Goal: Task Accomplishment & Management: Manage account settings

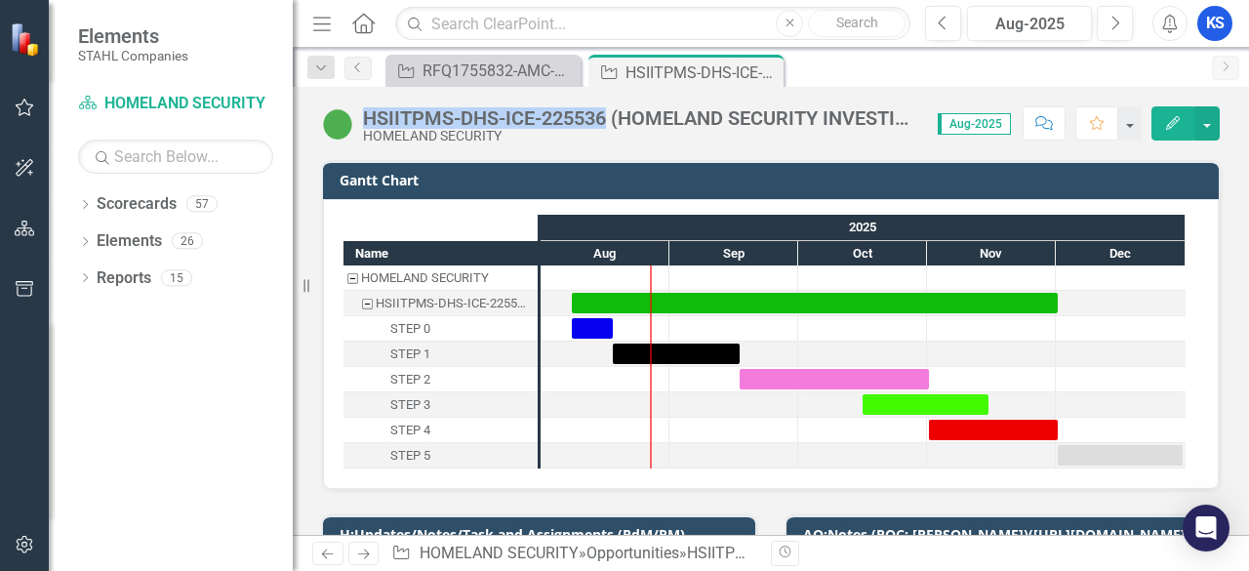
drag, startPoint x: 364, startPoint y: 114, endPoint x: 605, endPoint y: 106, distance: 241.1
click at [605, 107] on div "HSIITPMS-DHS-ICE-225536 (HOMELAND SECURITY INVESTIGATIONS INFORMATION TECHNOLOG…" at bounding box center [640, 117] width 555 height 21
copy div "HSIITPMS-DHS-ICE-225536"
click at [677, 117] on div "HSIITPMS-DHS-ICE-225536 (HOMELAND SECURITY INVESTIGATIONS INFORMATION TECHNOLOG…" at bounding box center [640, 117] width 555 height 21
drag, startPoint x: 362, startPoint y: 116, endPoint x: 620, endPoint y: 95, distance: 259.4
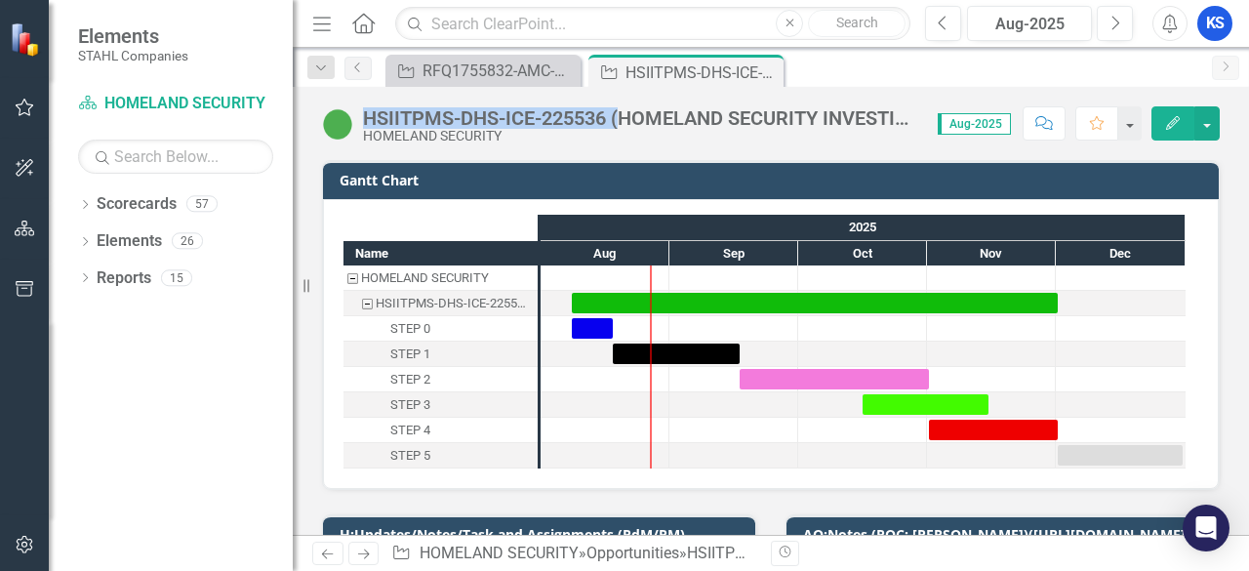
click at [620, 95] on div "HSIITPMS-DHS-ICE-225536 (HOMELAND SECURITY INVESTIGATIONS INFORMATION TECHNOLOG…" at bounding box center [771, 116] width 956 height 59
click at [636, 110] on div "HSIITPMS-DHS-ICE-225536 (HOMELAND SECURITY INVESTIGATIONS INFORMATION TECHNOLOG…" at bounding box center [640, 117] width 555 height 21
click at [647, 115] on div "HSIITPMS-DHS-ICE-225536 (HOMELAND SECURITY INVESTIGATIONS INFORMATION TECHNOLOG…" at bounding box center [640, 117] width 555 height 21
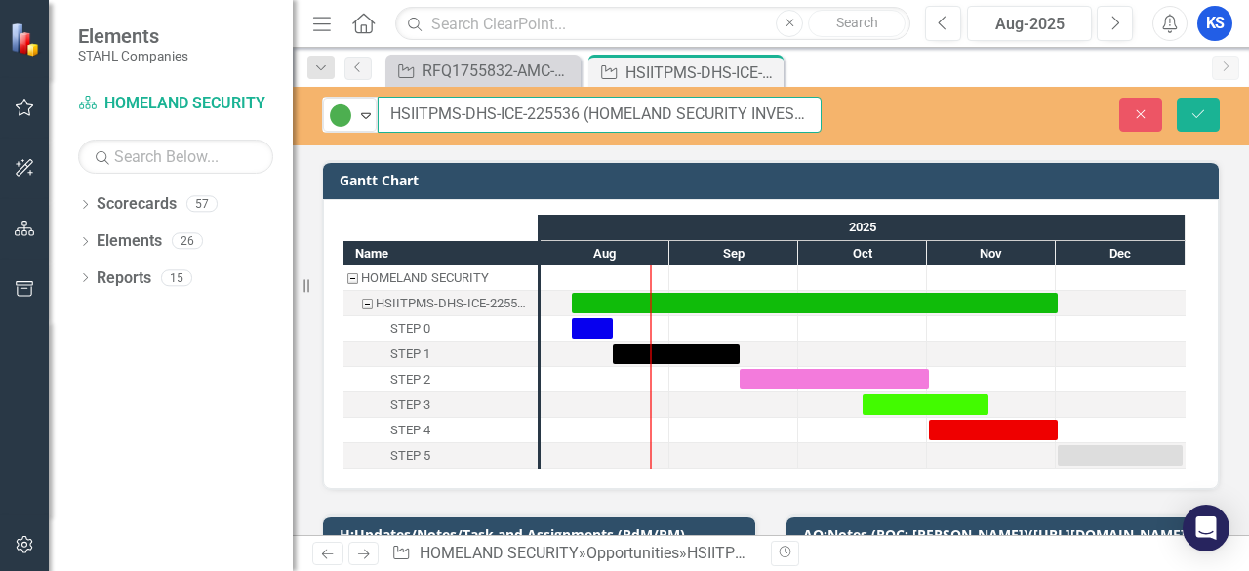
click at [645, 115] on input "HSIITPMS-DHS-ICE-225536 (HOMELAND SECURITY INVESTIGATIONS INFORMATION TECHNOLOG…" at bounding box center [600, 115] width 444 height 36
click at [576, 112] on input "HSIITPMS-DHS-ICE-225536 (HOMELAND SECURITY INVESTIGATIONS INFORMATION TECHNOLOG…" at bounding box center [600, 115] width 444 height 36
click at [578, 112] on input "HSIITPMS-DHS-ICE-225536 (HOMELAND SECURITY INVESTIGATIONS INFORMATION TECHNOLOG…" at bounding box center [600, 115] width 444 height 36
drag, startPoint x: 575, startPoint y: 110, endPoint x: 299, endPoint y: 120, distance: 276.3
click at [299, 120] on div "Elements STAHL Companies Scorecard HOMELAND SECURITY Search Dropdown Scorecards…" at bounding box center [624, 285] width 1249 height 571
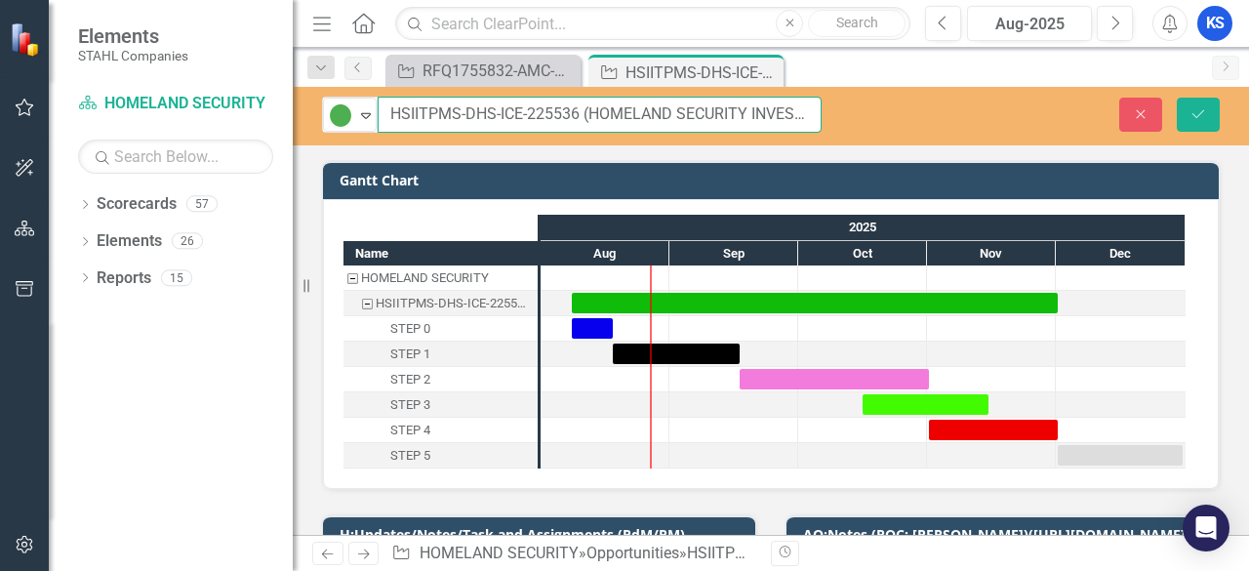
click at [579, 112] on input "HSIITPMS-DHS-ICE-225536 (HOMELAND SECURITY INVESTIGATIONS INFORMATION TECHNOLOG…" at bounding box center [600, 115] width 444 height 36
drag, startPoint x: 579, startPoint y: 114, endPoint x: 386, endPoint y: 108, distance: 193.2
click at [387, 107] on input "HSIITPMS-DHS-ICE-225536 (HOMELAND SECURITY INVESTIGATIONS INFORMATION TECHNOLOG…" at bounding box center [600, 115] width 444 height 36
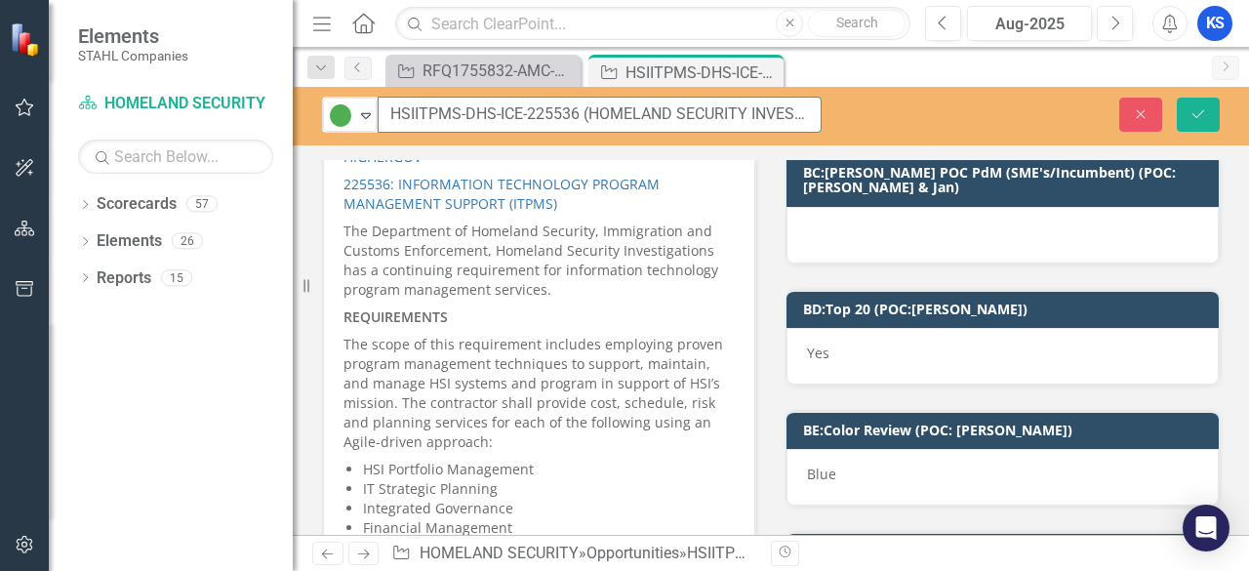
scroll to position [4390, 0]
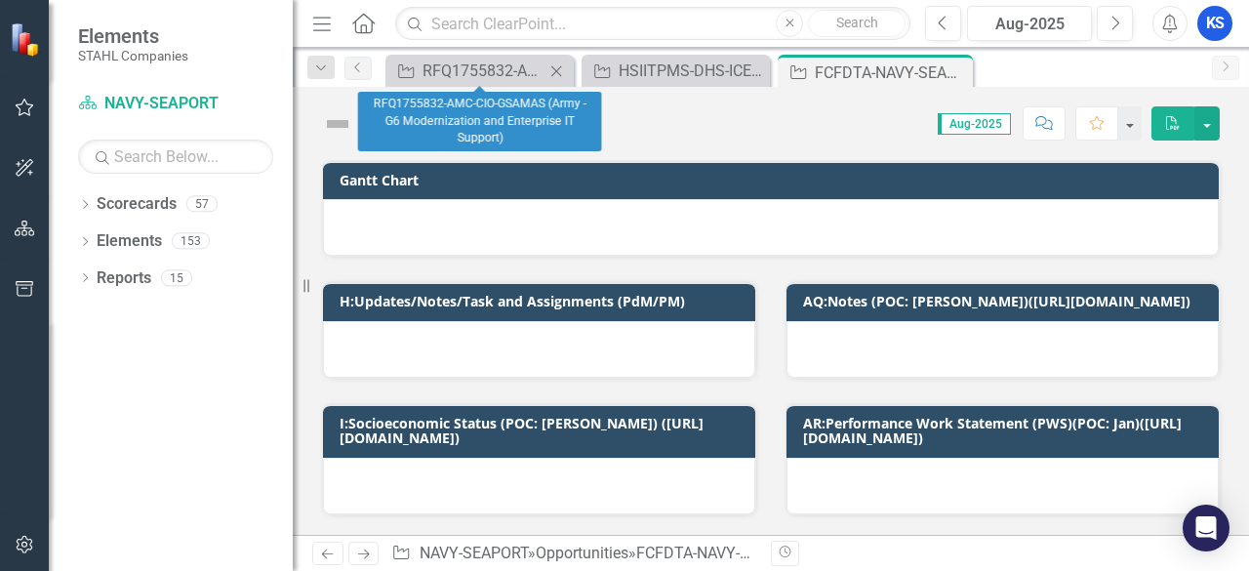
click at [556, 72] on icon "Close" at bounding box center [556, 71] width 20 height 16
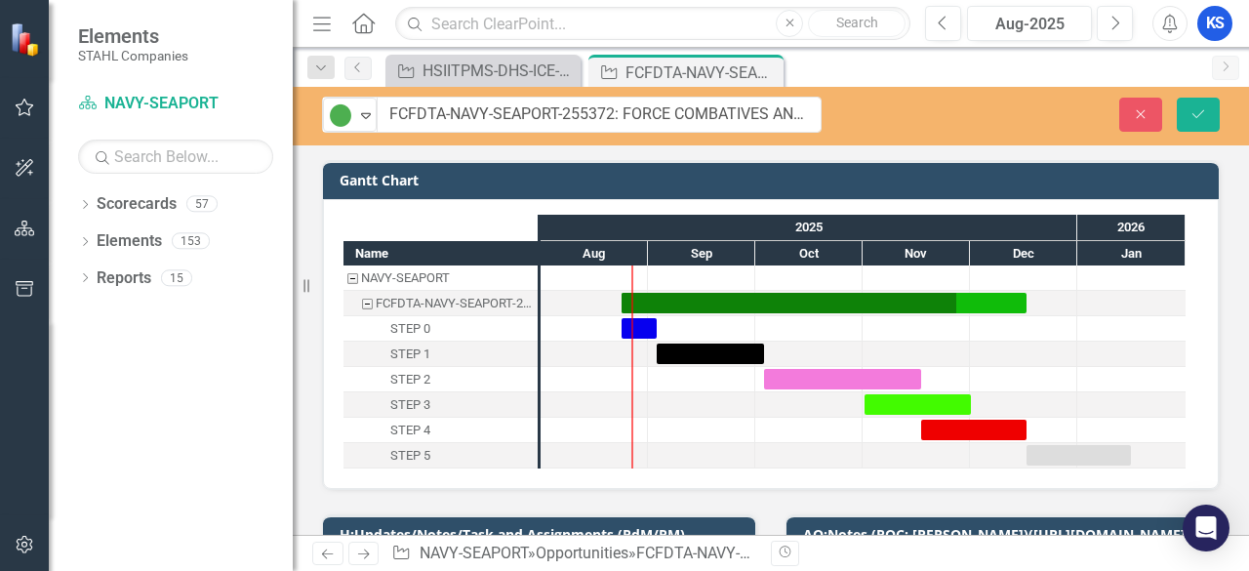
drag, startPoint x: 365, startPoint y: 115, endPoint x: 554, endPoint y: 112, distance: 189.3
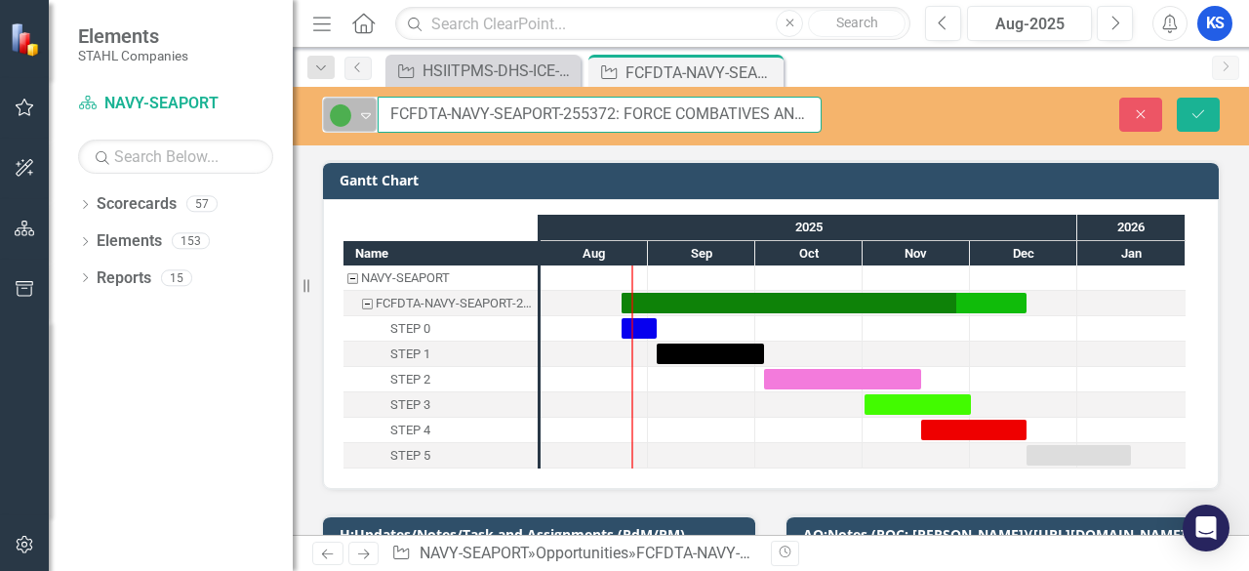
drag, startPoint x: 613, startPoint y: 113, endPoint x: 370, endPoint y: 114, distance: 242.9
click at [375, 112] on div "Active Expand FCFDTA-NAVY-SEAPORT-255372: FORCE COMBATIVES AND FORCE DEVELOPMEN…" at bounding box center [571, 115] width 499 height 36
click at [671, 113] on input "FCFDTA-NAVY-SEAPORT-255372: FORCE COMBATIVES AND FORCE DEVELOPMENT TRAINING ANA…" at bounding box center [600, 115] width 444 height 36
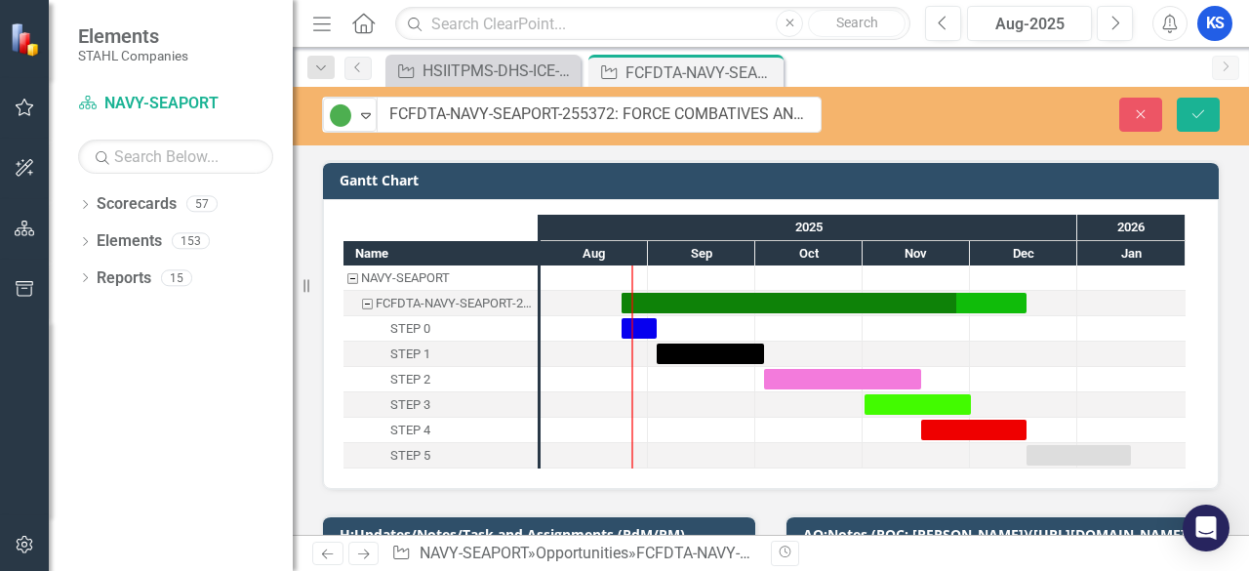
scroll to position [98, 0]
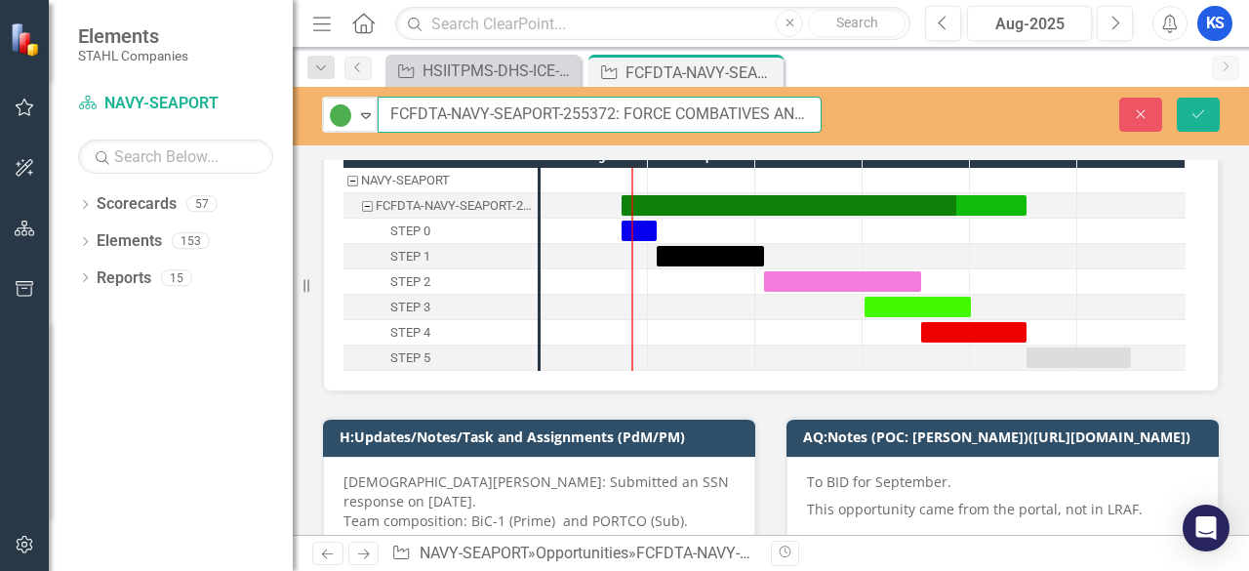
click at [671, 124] on input "FCFDTA-NAVY-SEAPORT-255372: FORCE COMBATIVES AND FORCE DEVELOPMENT TRAINING ANA…" at bounding box center [600, 115] width 444 height 36
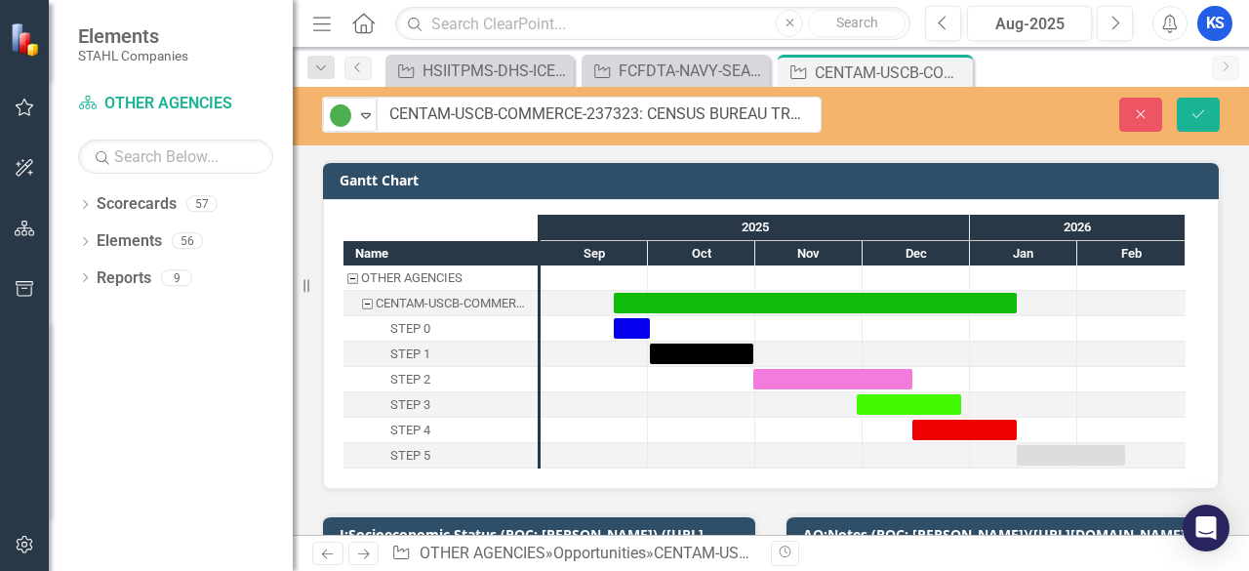
drag, startPoint x: 364, startPoint y: 117, endPoint x: 490, endPoint y: 117, distance: 125.8
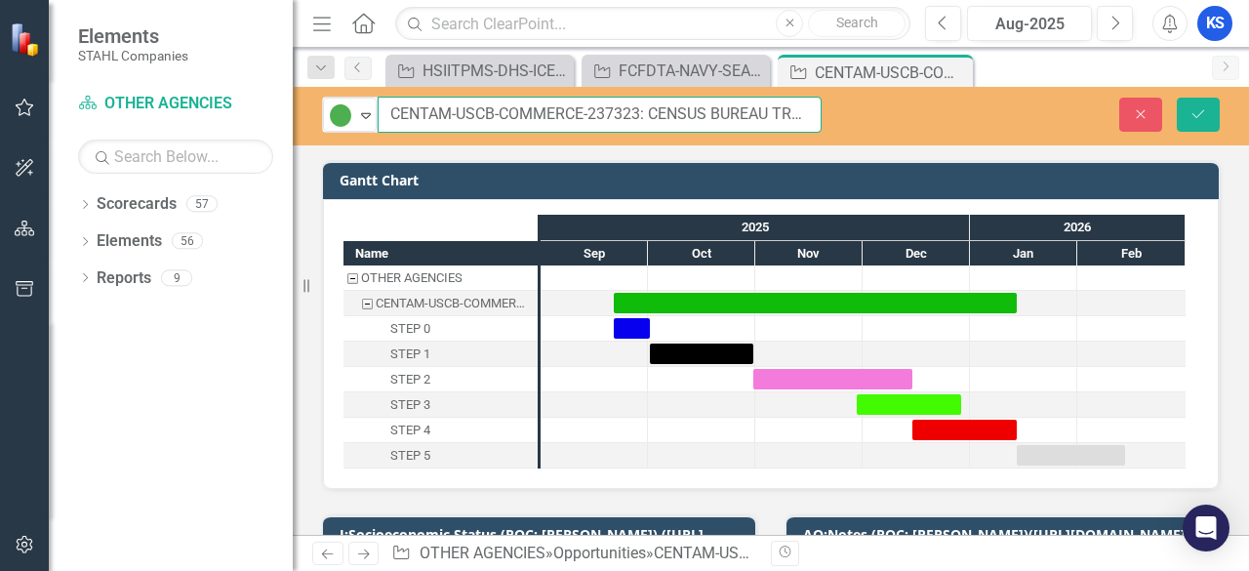
drag, startPoint x: 638, startPoint y: 116, endPoint x: 385, endPoint y: 112, distance: 252.7
click at [385, 112] on input "CENTAM-USCB-COMMERCE-237323: CENSUS BUREAU TRANSFORMATION APPLICATION MODERNIZA…" at bounding box center [600, 115] width 444 height 36
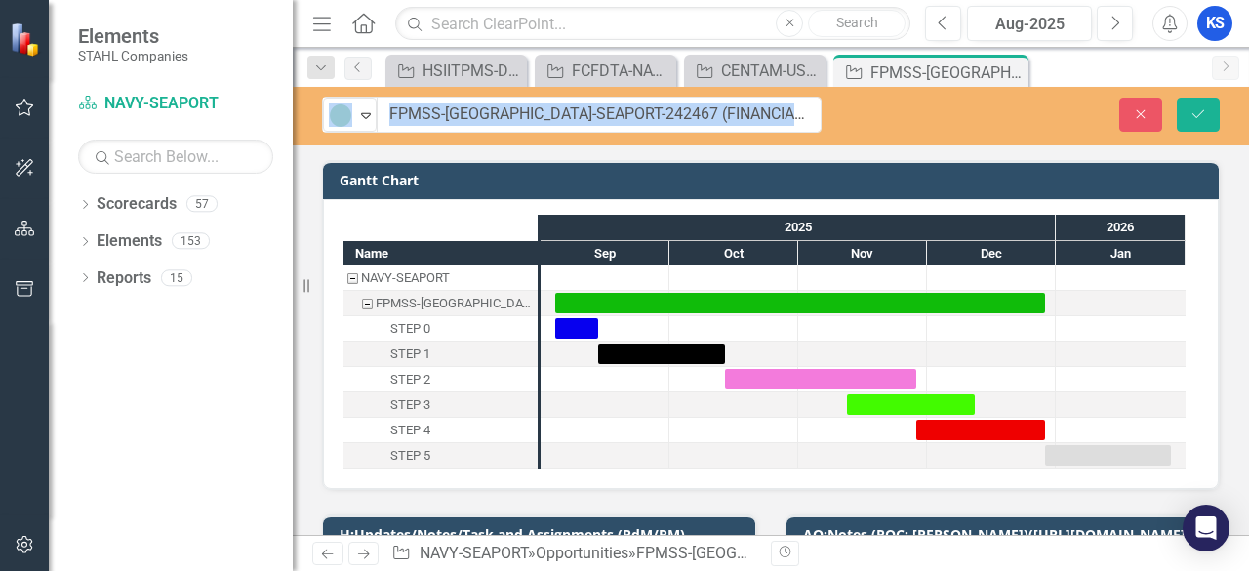
drag, startPoint x: 364, startPoint y: 114, endPoint x: 630, endPoint y: 120, distance: 266.4
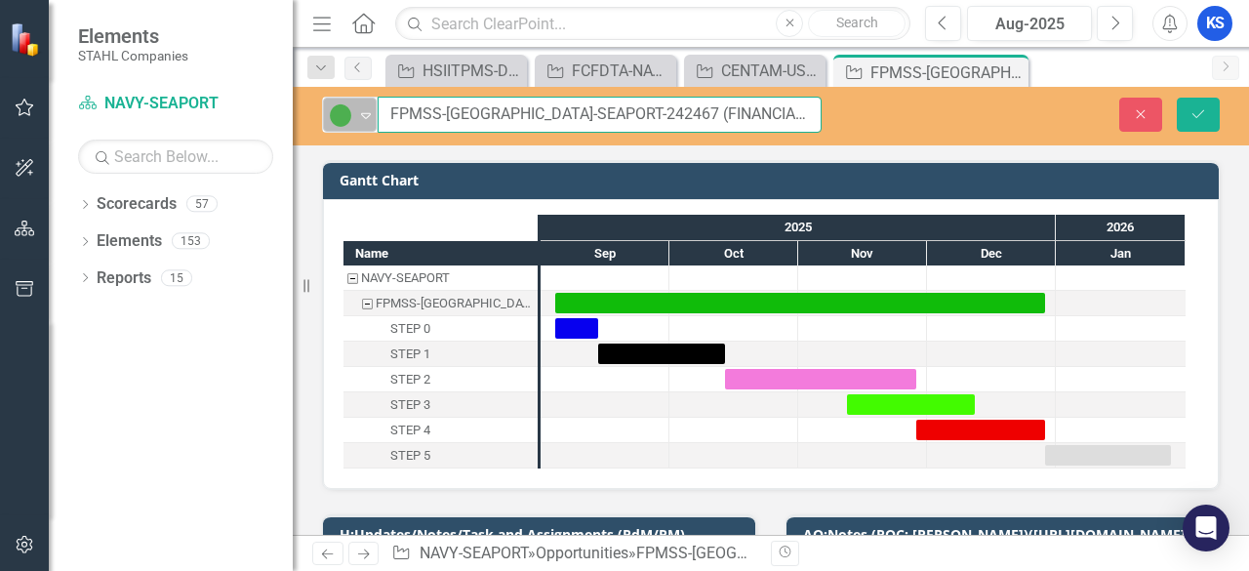
drag, startPoint x: 613, startPoint y: 112, endPoint x: 365, endPoint y: 104, distance: 247.9
click at [365, 104] on div "Active Expand FPMSS-NSWC-SEAPORT-242467 (FINANCIAL AND PROGRAM MANAGEMENT SUPPO…" at bounding box center [571, 115] width 499 height 36
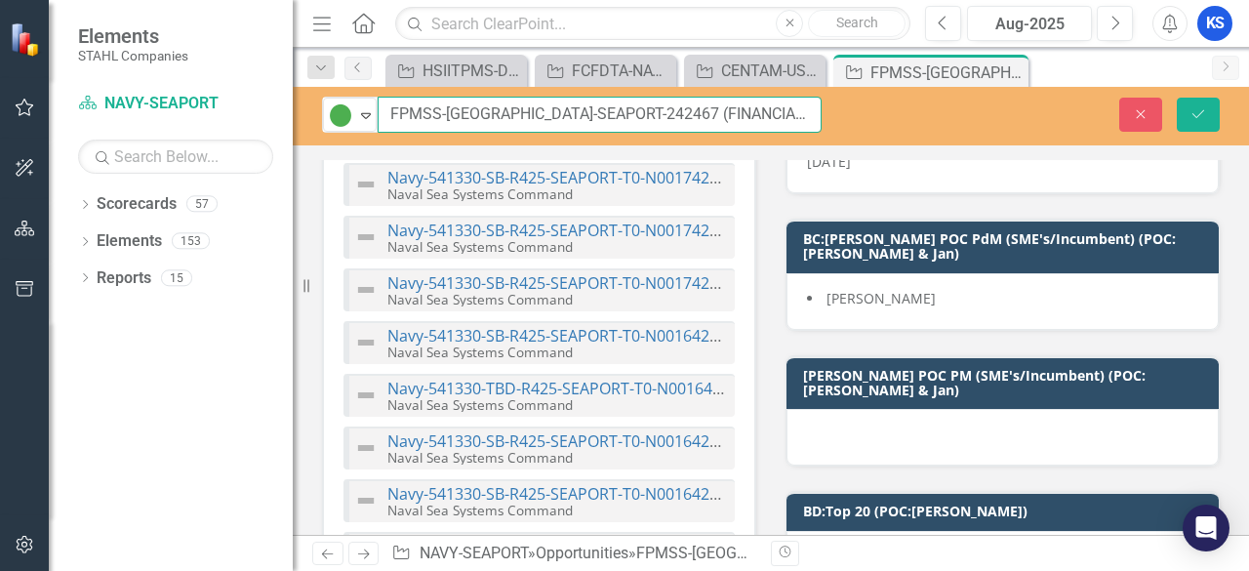
scroll to position [5853, 0]
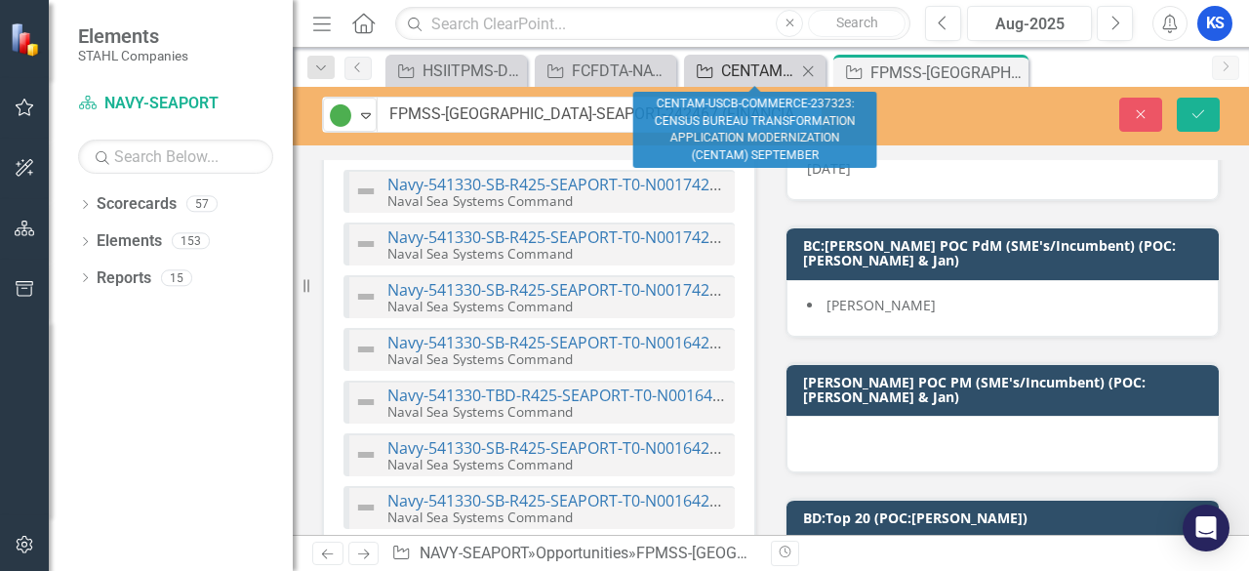
click at [737, 75] on div "CENTAM-USCB-COMMERCE-237323: CENSUS BUREAU TRANSFORMATION APPLICATION MODERNIZA…" at bounding box center [758, 71] width 75 height 24
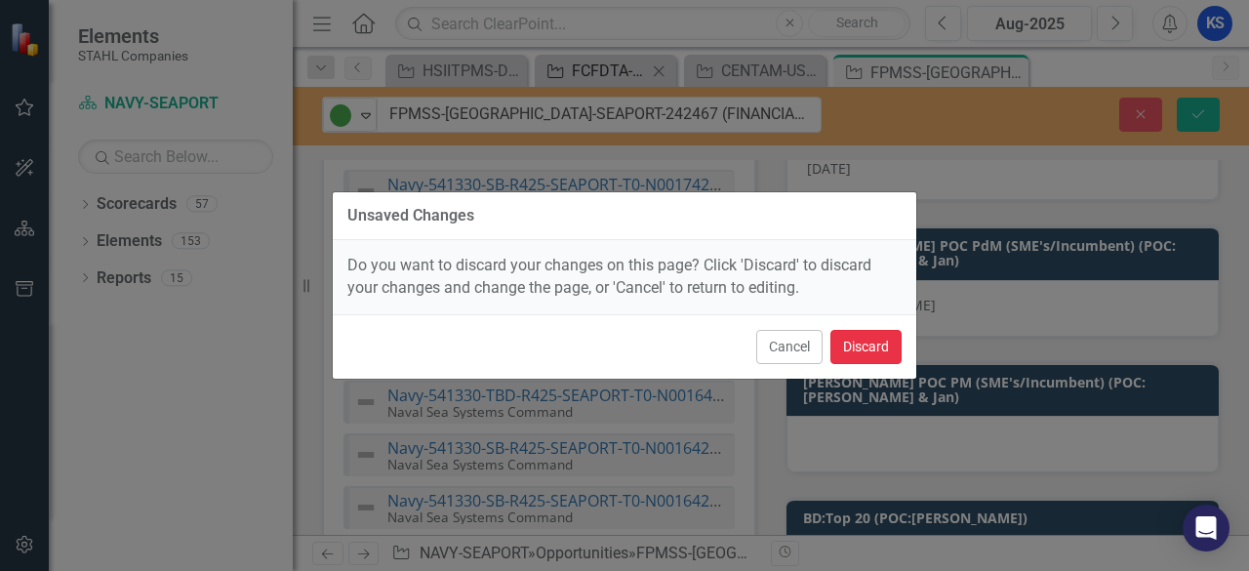
drag, startPoint x: 864, startPoint y: 353, endPoint x: 603, endPoint y: 77, distance: 380.2
click at [863, 353] on button "Discard" at bounding box center [865, 347] width 71 height 34
click at [593, 58] on div "Opportunity FCFDTA-NAVY-SEAPORT-255372: FORCE COMBATIVES AND FORCE DEVELOPMENT …" at bounding box center [605, 71] width 141 height 32
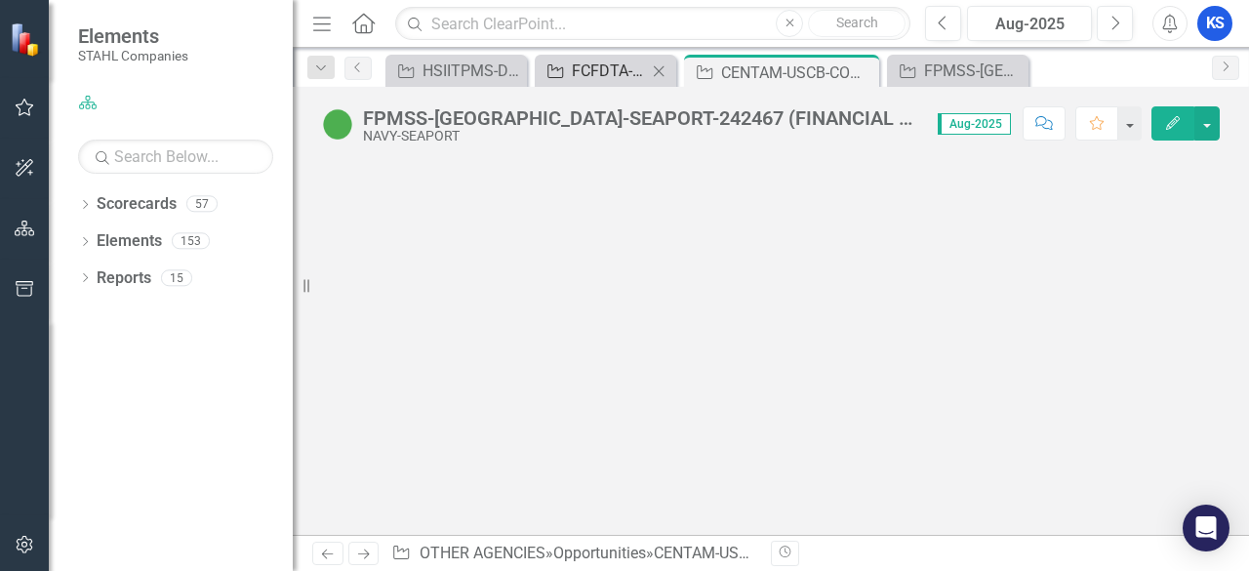
click at [601, 81] on div "FCFDTA-NAVY-SEAPORT-255372: FORCE COMBATIVES AND FORCE DEVELOPMENT TRAINING ANA…" at bounding box center [609, 71] width 75 height 24
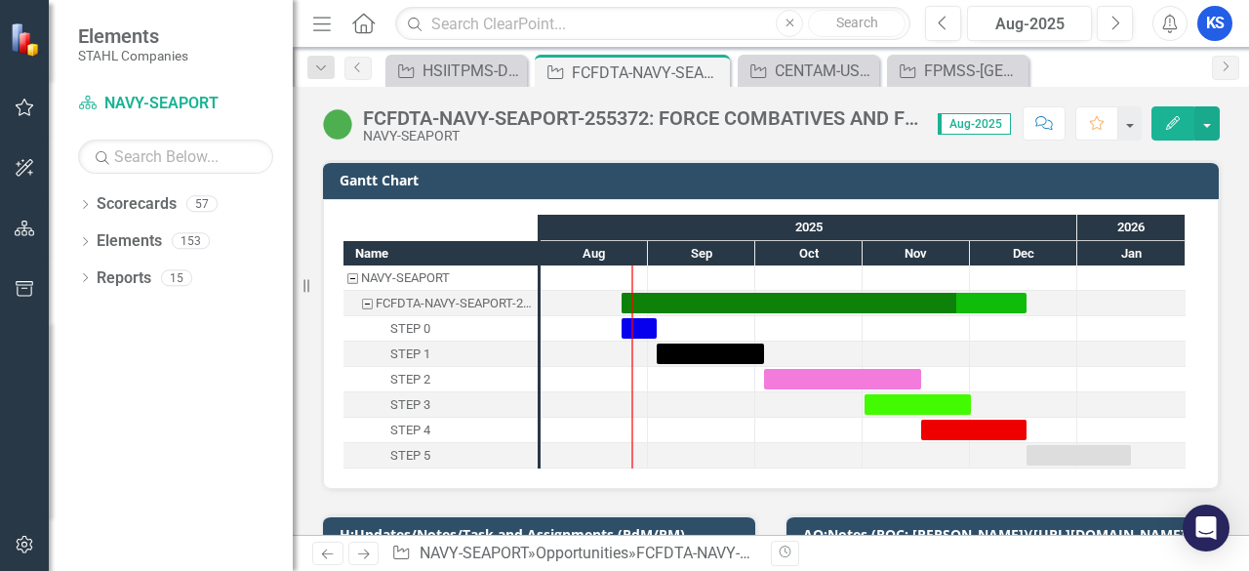
scroll to position [293, 0]
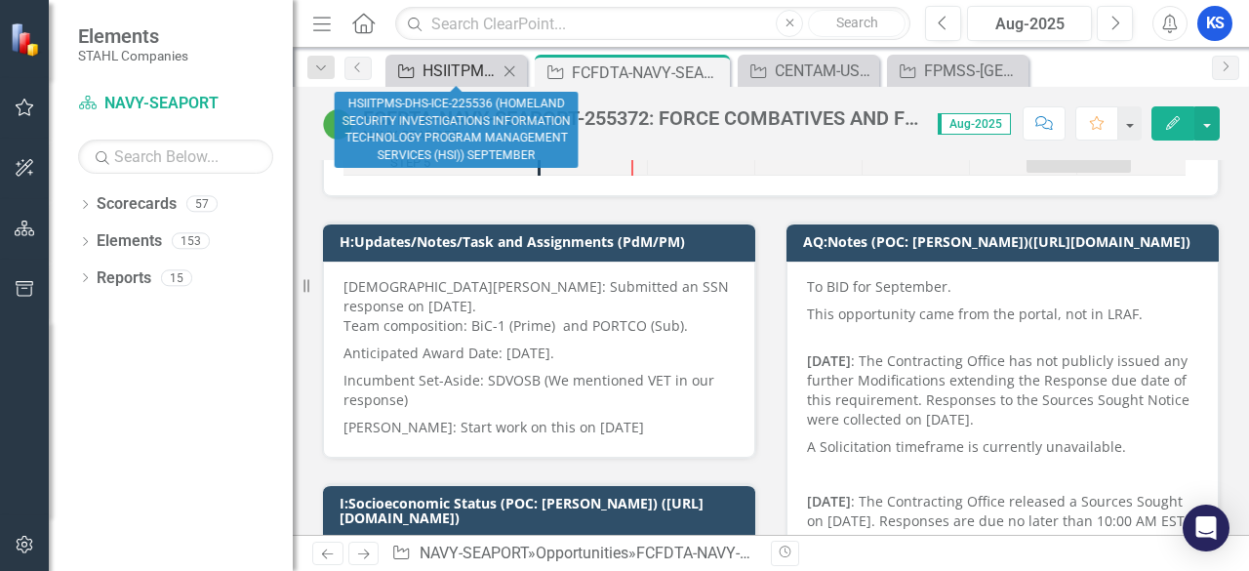
click at [467, 77] on div "HSIITPMS-DHS-ICE-225536 (HOMELAND SECURITY INVESTIGATIONS INFORMATION TECHNOLOG…" at bounding box center [459, 71] width 75 height 24
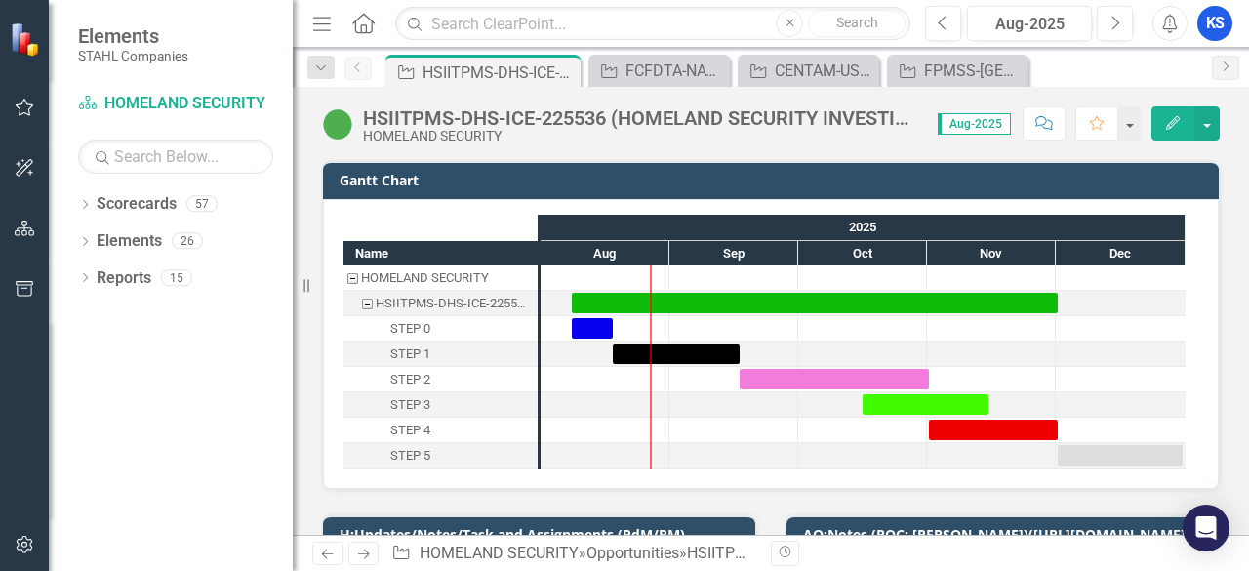
click at [614, 118] on div "HSIITPMS-DHS-ICE-225536 (HOMELAND SECURITY INVESTIGATIONS INFORMATION TECHNOLOG…" at bounding box center [640, 117] width 555 height 21
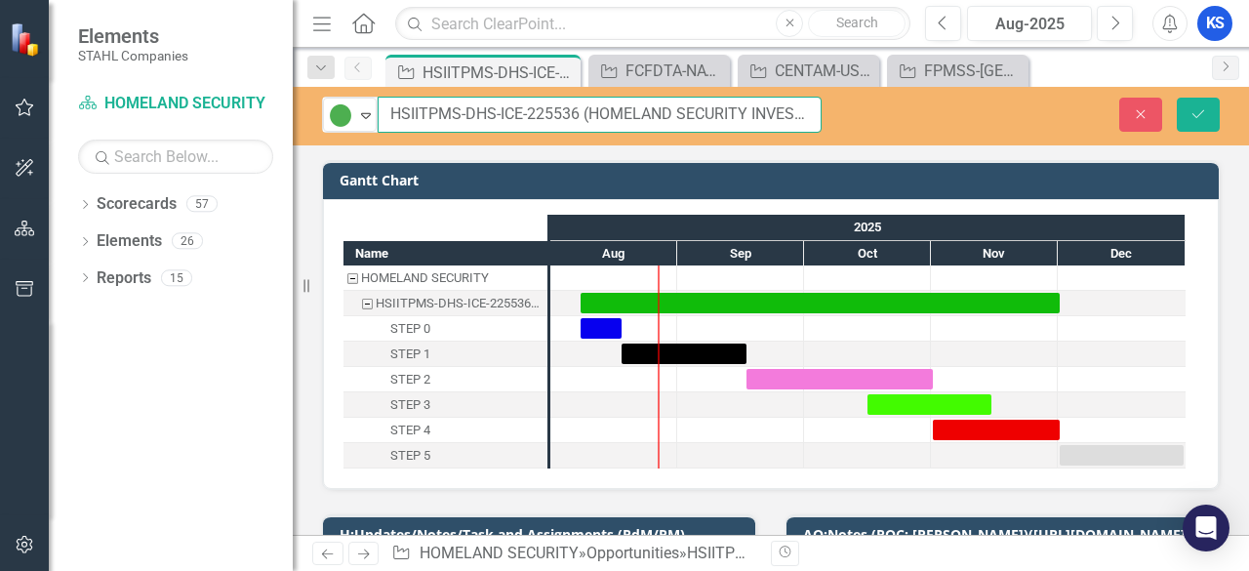
click at [587, 114] on input "HSIITPMS-DHS-ICE-225536 (HOMELAND SECURITY INVESTIGATIONS INFORMATION TECHNOLOG…" at bounding box center [600, 115] width 444 height 36
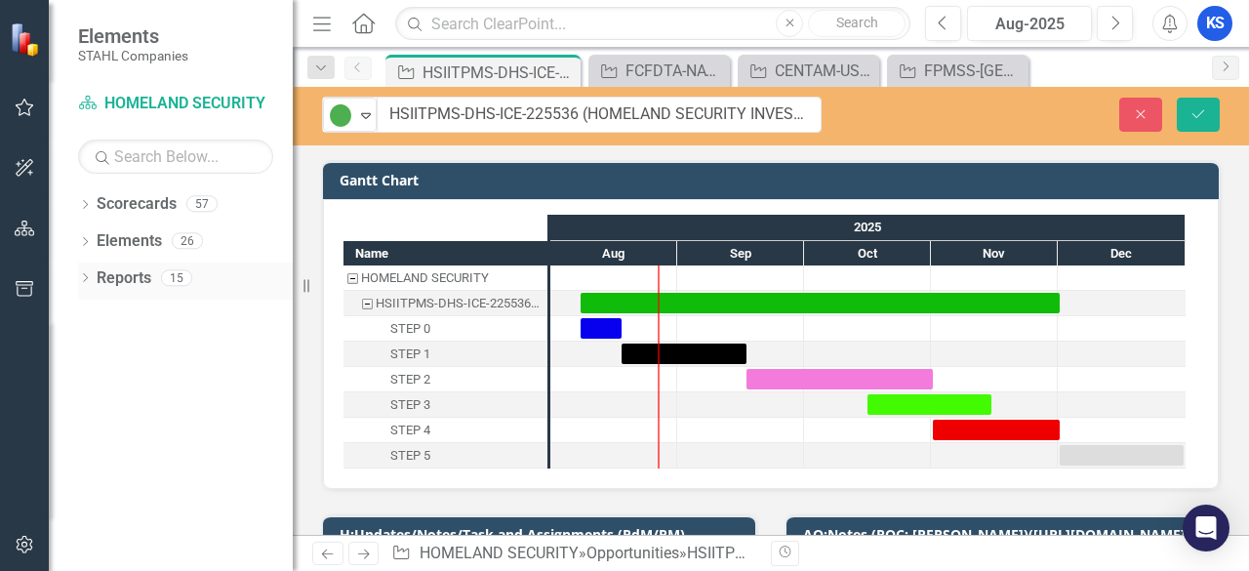
click at [92, 285] on div "Dropdown" at bounding box center [85, 280] width 14 height 17
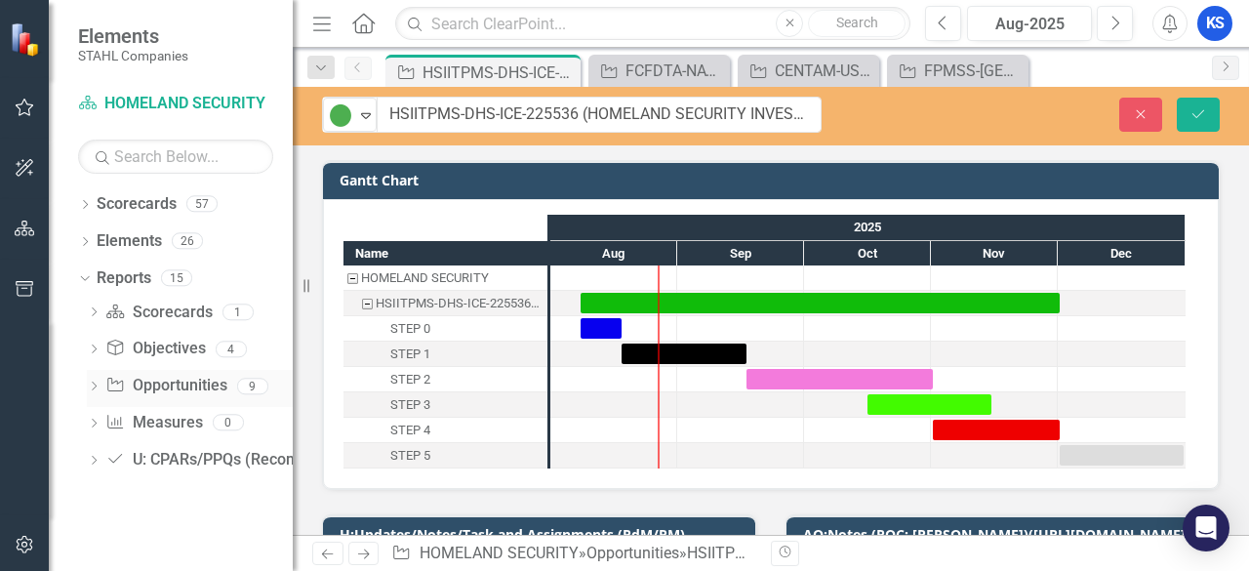
click at [98, 385] on icon "Dropdown" at bounding box center [94, 387] width 14 height 11
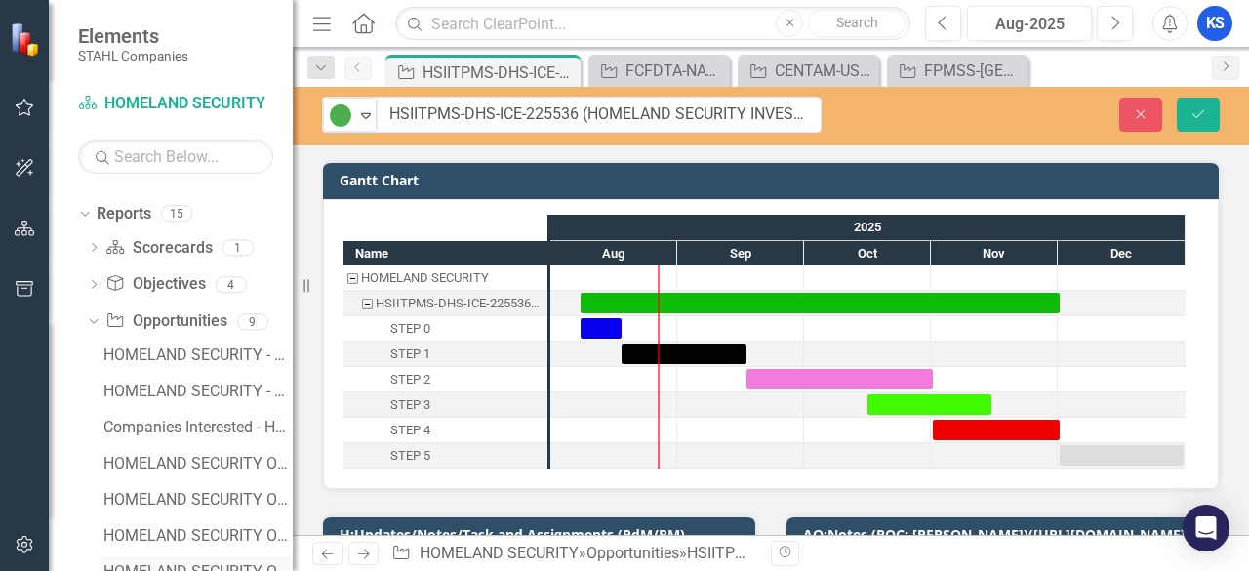
scroll to position [162, 0]
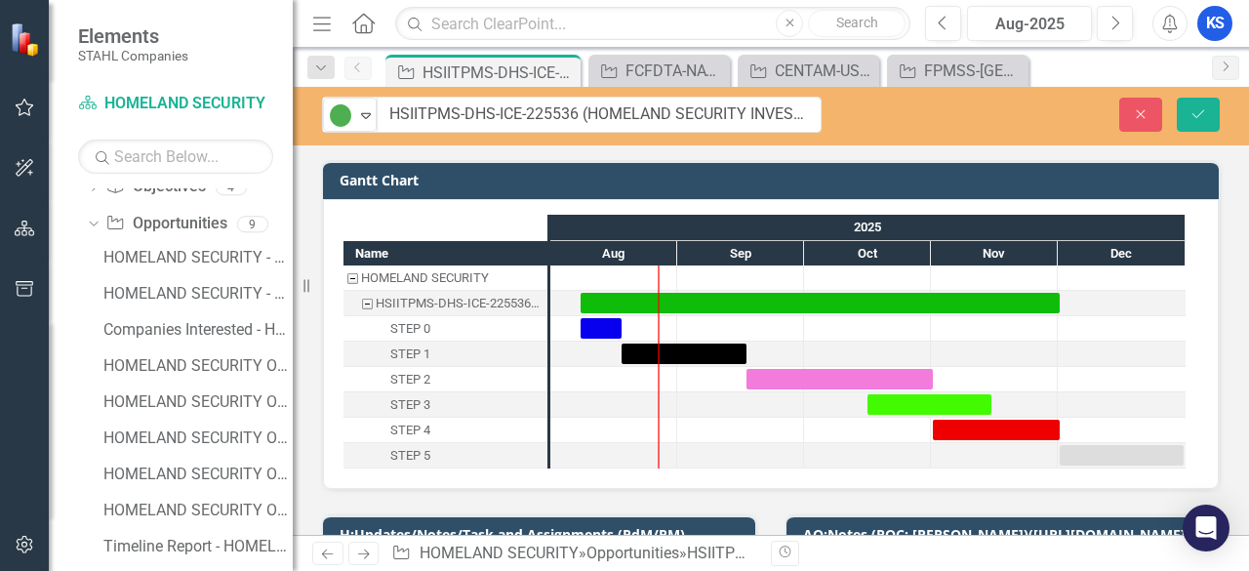
click at [369, 24] on icon "Home" at bounding box center [362, 23] width 25 height 20
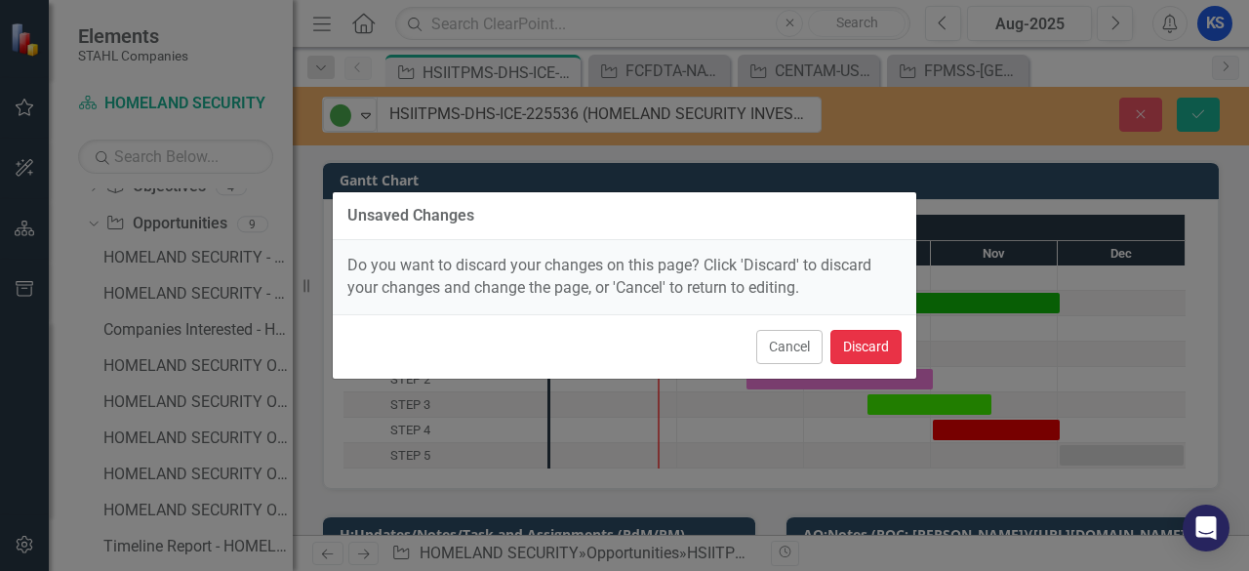
click at [858, 344] on button "Discard" at bounding box center [865, 347] width 71 height 34
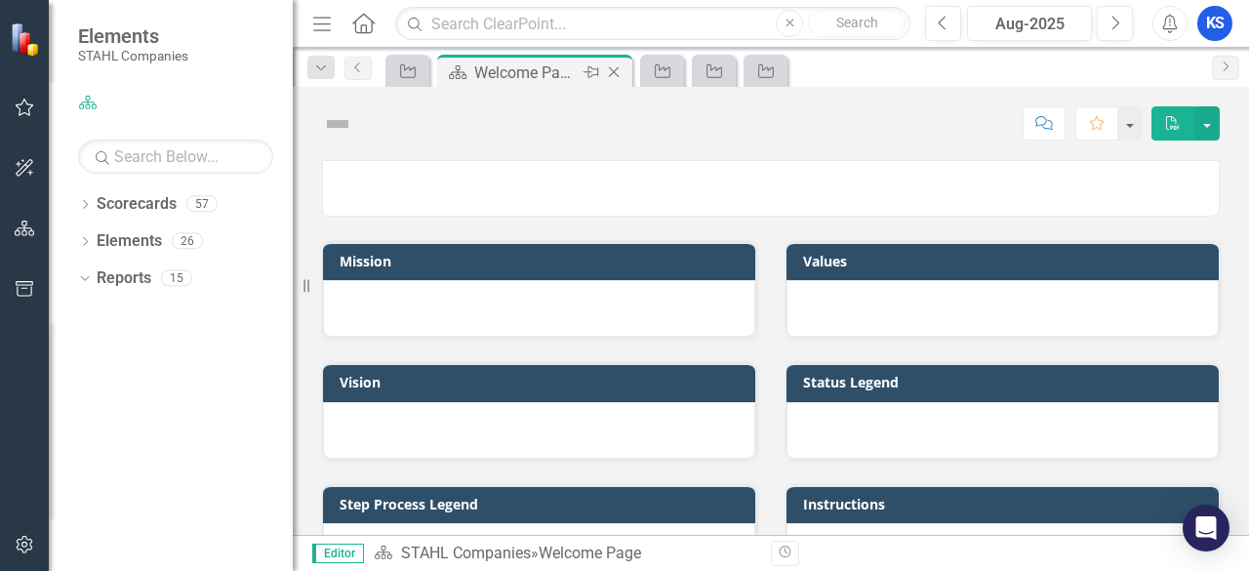
click at [618, 69] on icon "Close" at bounding box center [614, 72] width 20 height 16
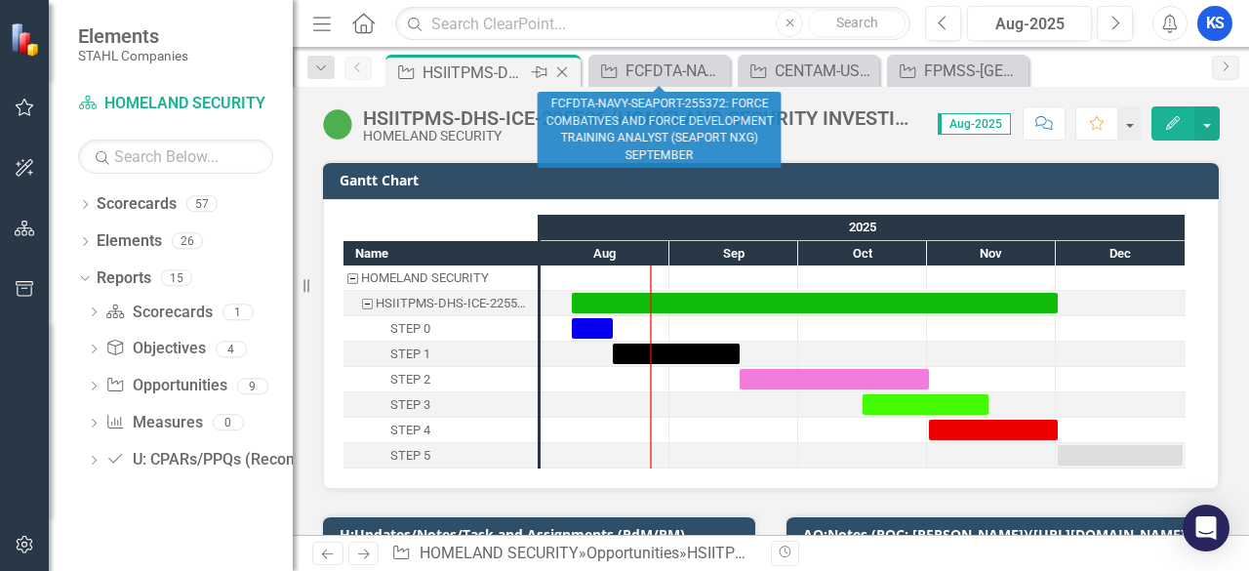
click at [560, 69] on icon at bounding box center [562, 72] width 11 height 11
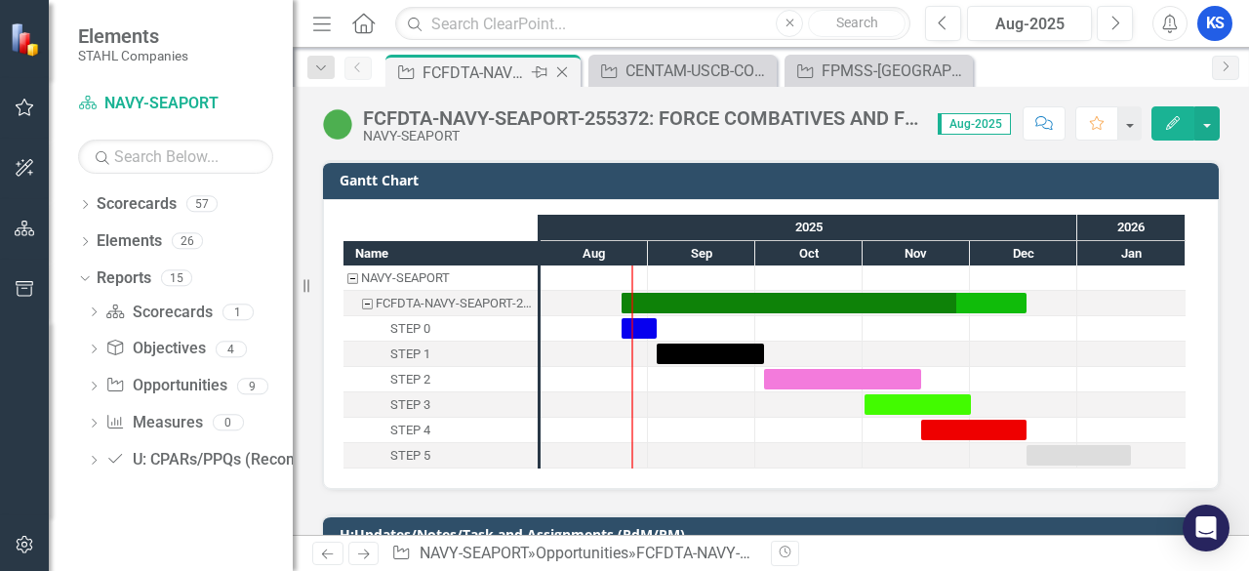
click at [562, 69] on icon "Close" at bounding box center [562, 72] width 20 height 16
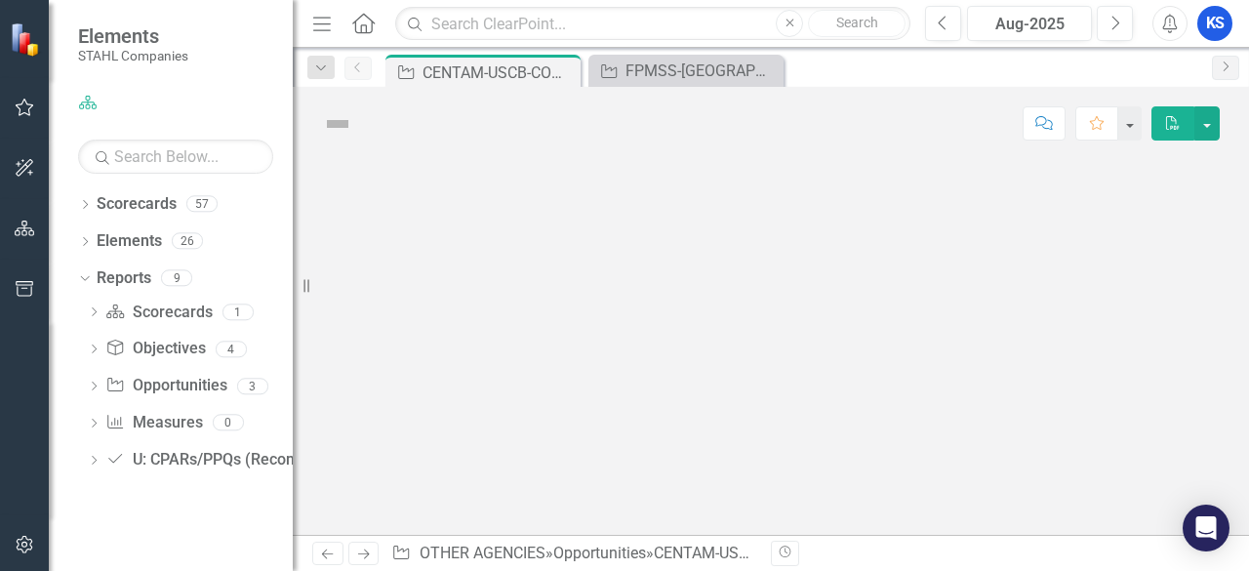
click at [0, 0] on icon "Close" at bounding box center [0, 0] width 0 height 0
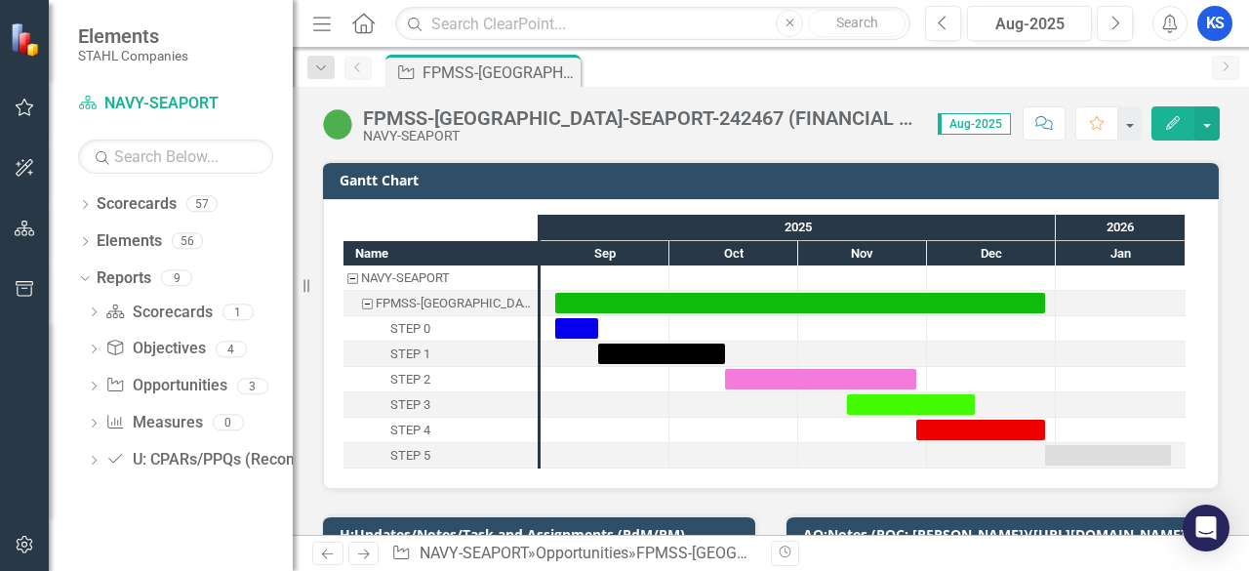
click at [369, 25] on icon "Home" at bounding box center [362, 23] width 25 height 20
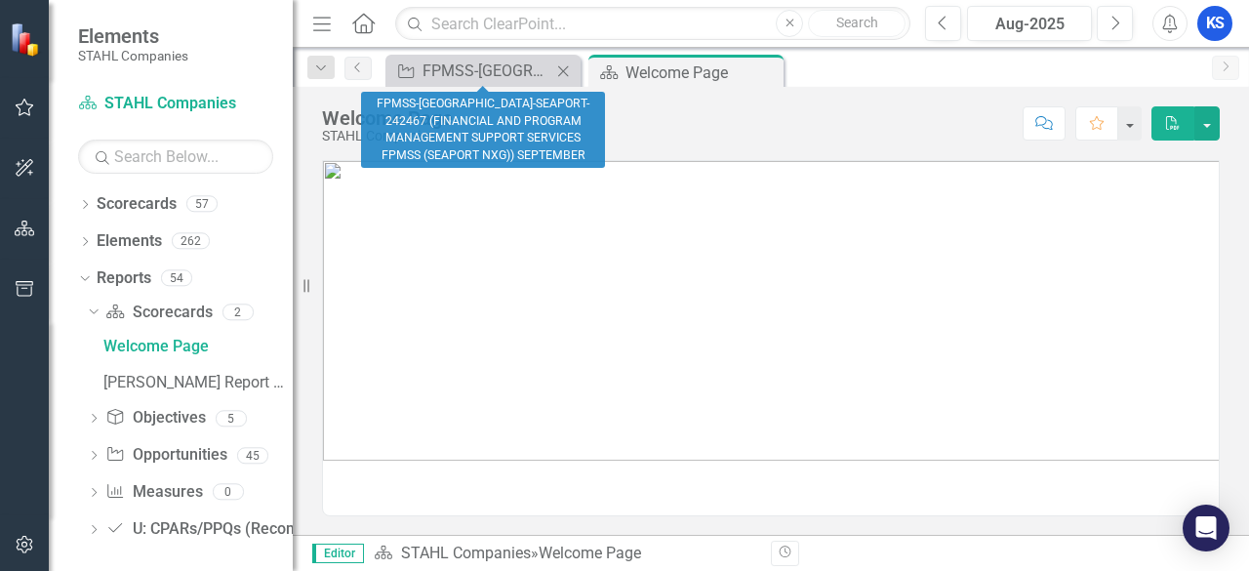
click at [565, 65] on icon "Close" at bounding box center [563, 71] width 20 height 16
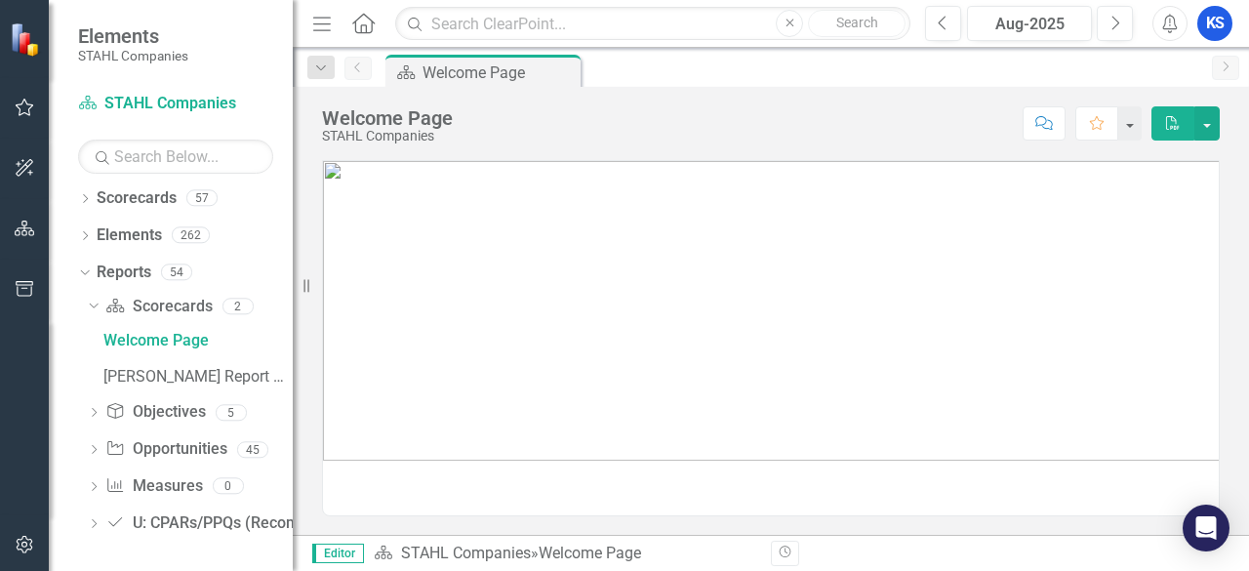
scroll to position [8, 0]
click at [87, 270] on icon "Dropdown" at bounding box center [82, 269] width 11 height 14
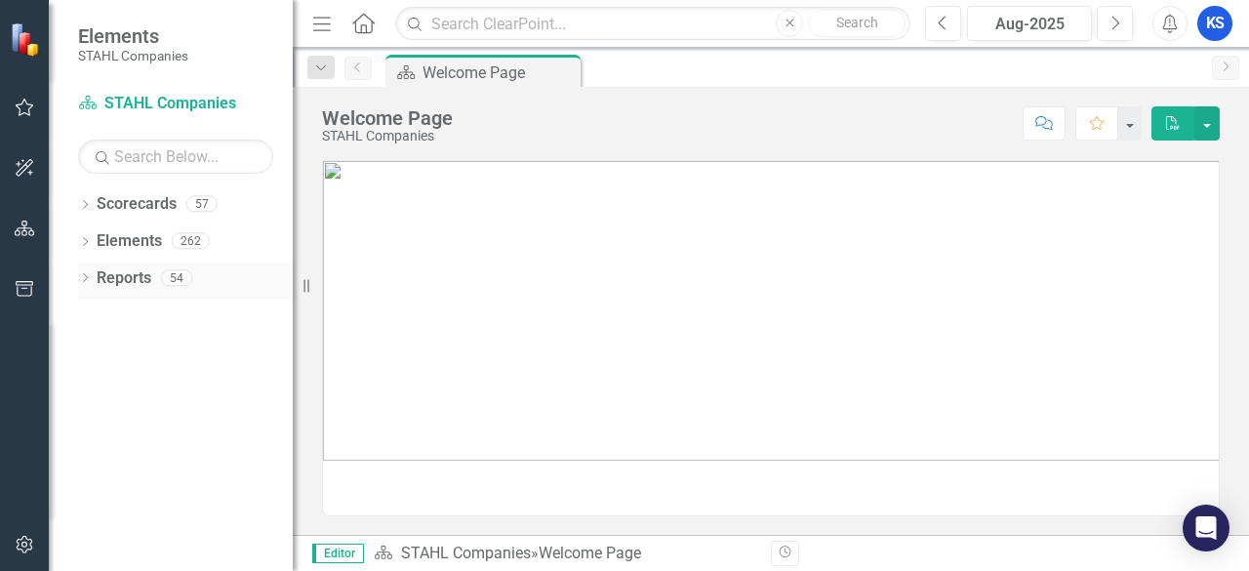
click at [86, 280] on icon "Dropdown" at bounding box center [85, 279] width 14 height 11
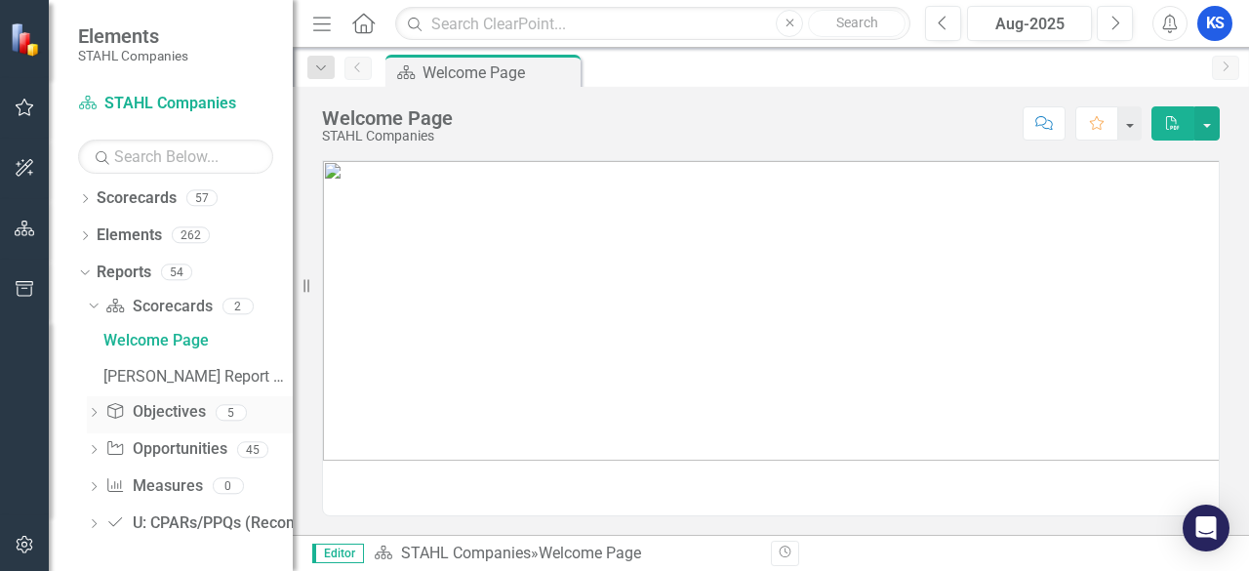
scroll to position [8, 0]
click at [93, 450] on icon at bounding box center [94, 447] width 5 height 9
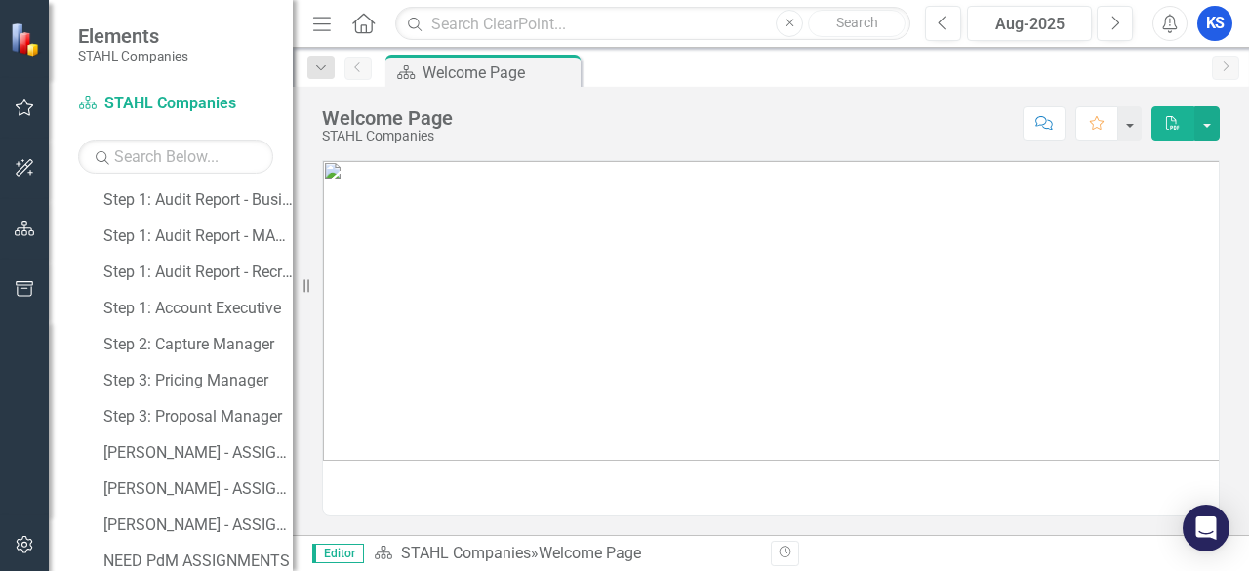
scroll to position [1071, 0]
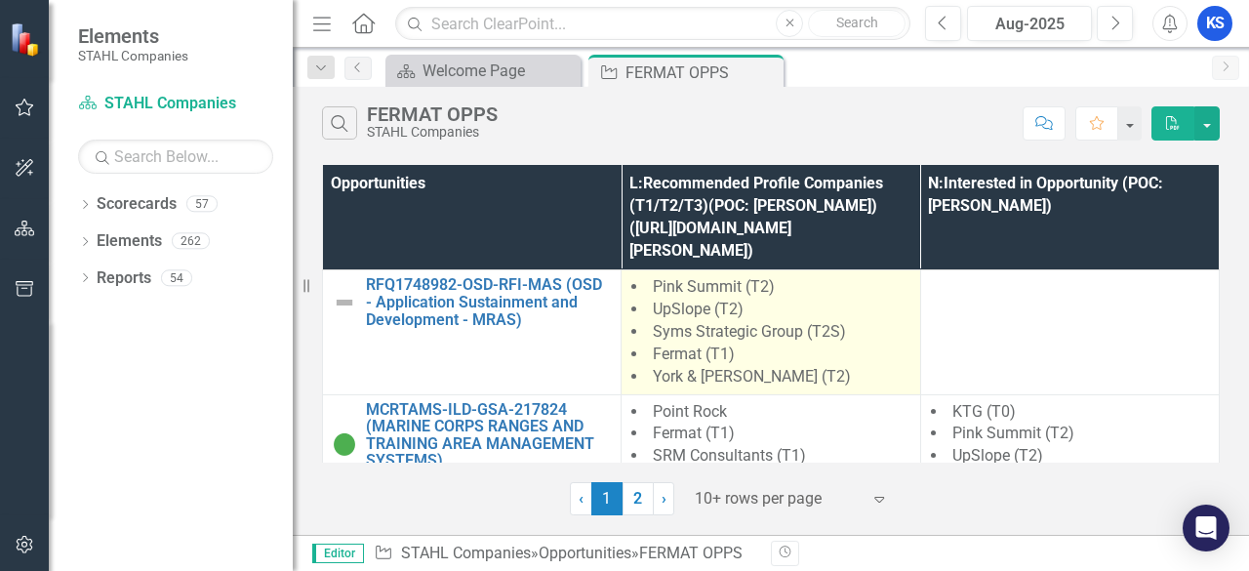
scroll to position [390, 0]
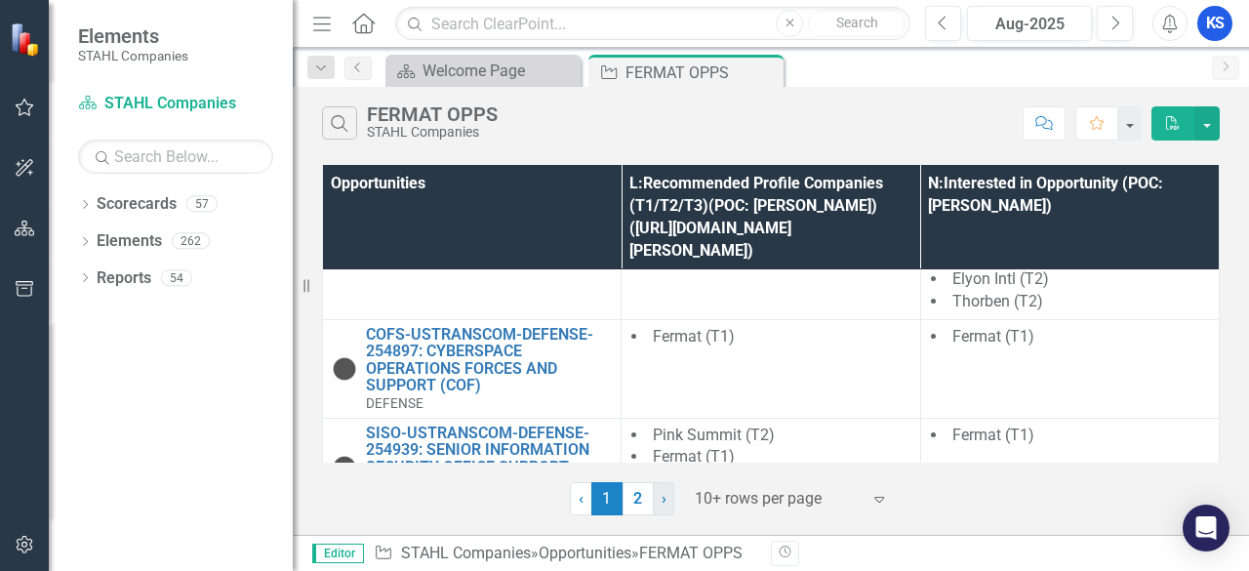
click at [665, 490] on span "›" at bounding box center [663, 498] width 5 height 19
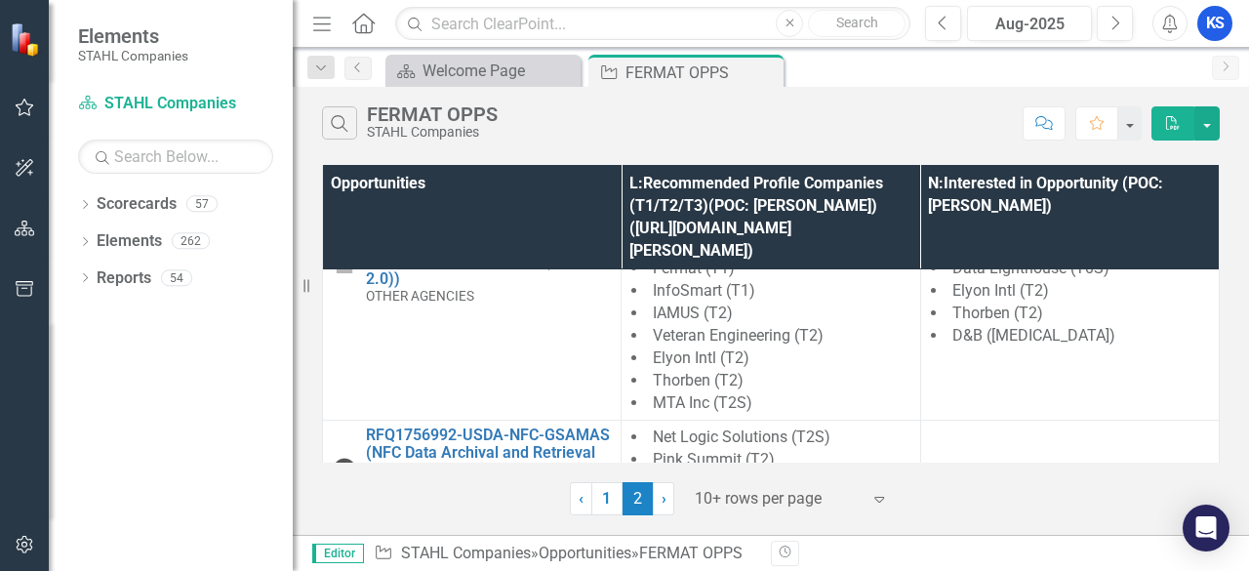
scroll to position [195, 0]
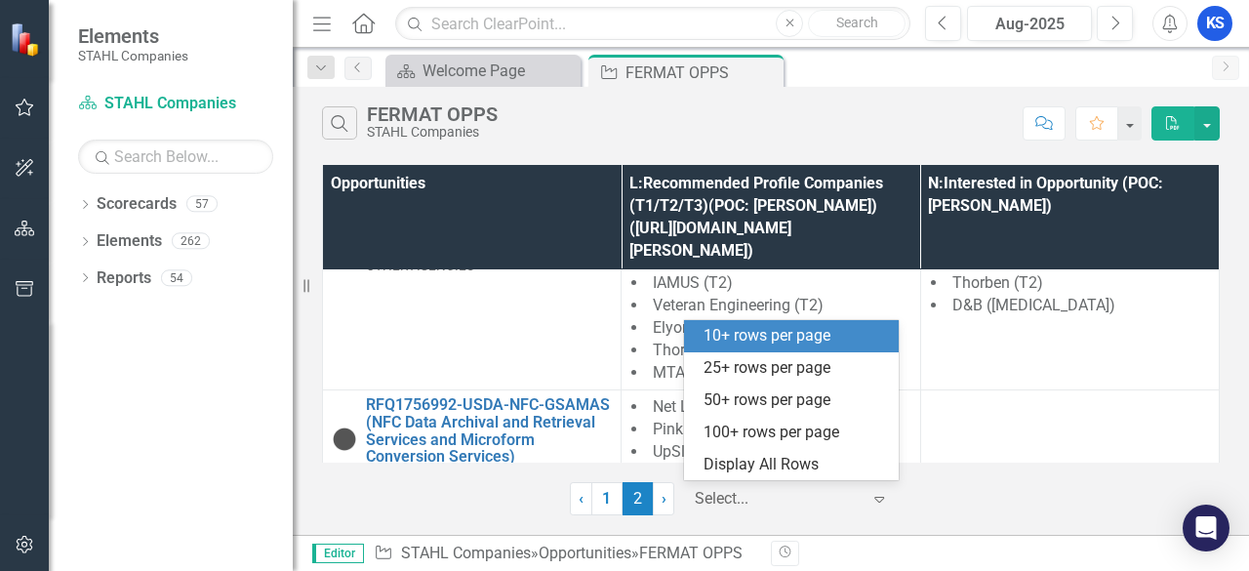
click at [879, 499] on icon "Expand" at bounding box center [879, 499] width 20 height 16
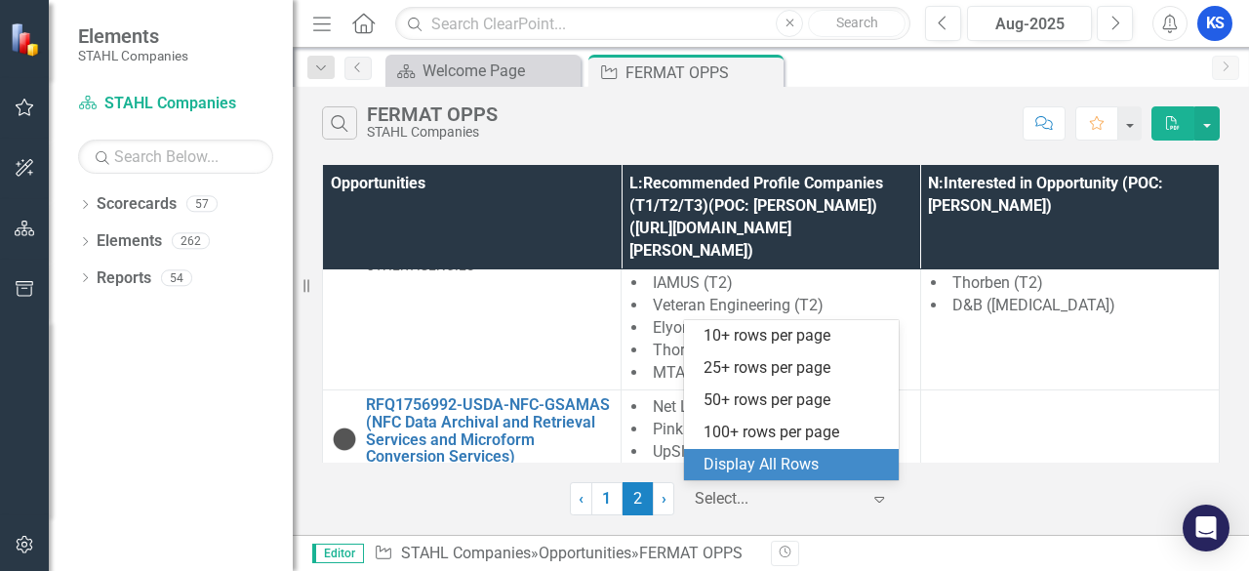
click at [812, 463] on div "Display All Rows" at bounding box center [794, 465] width 183 height 22
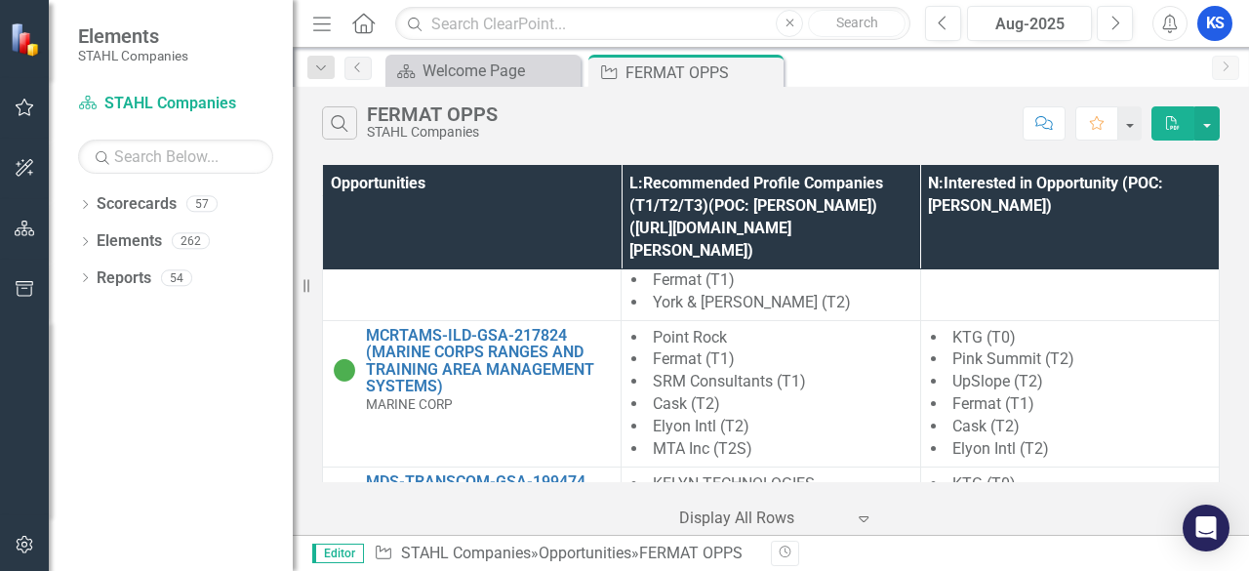
scroll to position [0, 0]
